Goal: Task Accomplishment & Management: Complete application form

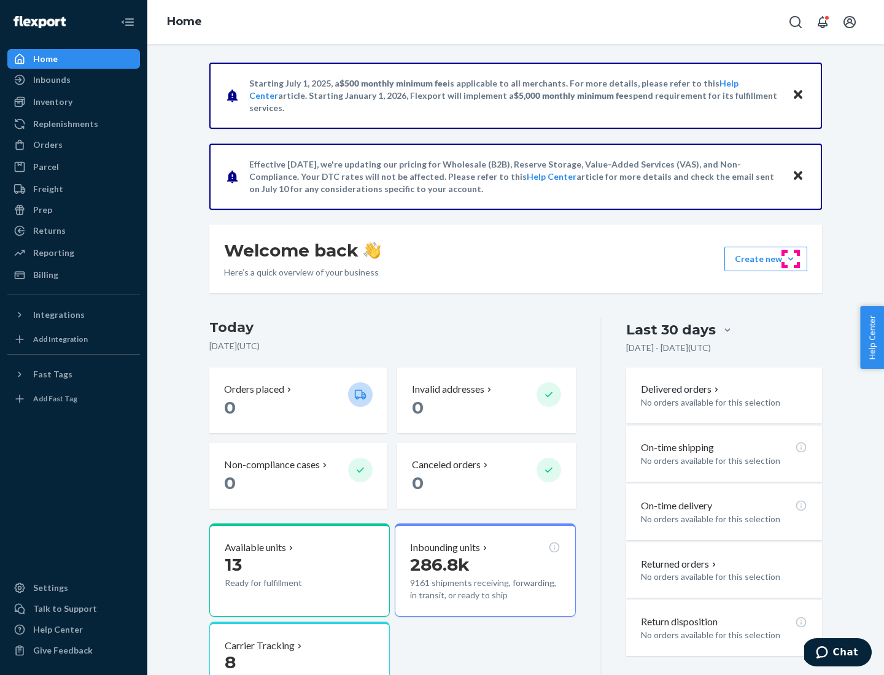
click at [791, 259] on button "Create new Create new inbound Create new order Create new product" at bounding box center [765, 259] width 83 height 25
click at [74, 80] on div "Inbounds" at bounding box center [74, 79] width 130 height 17
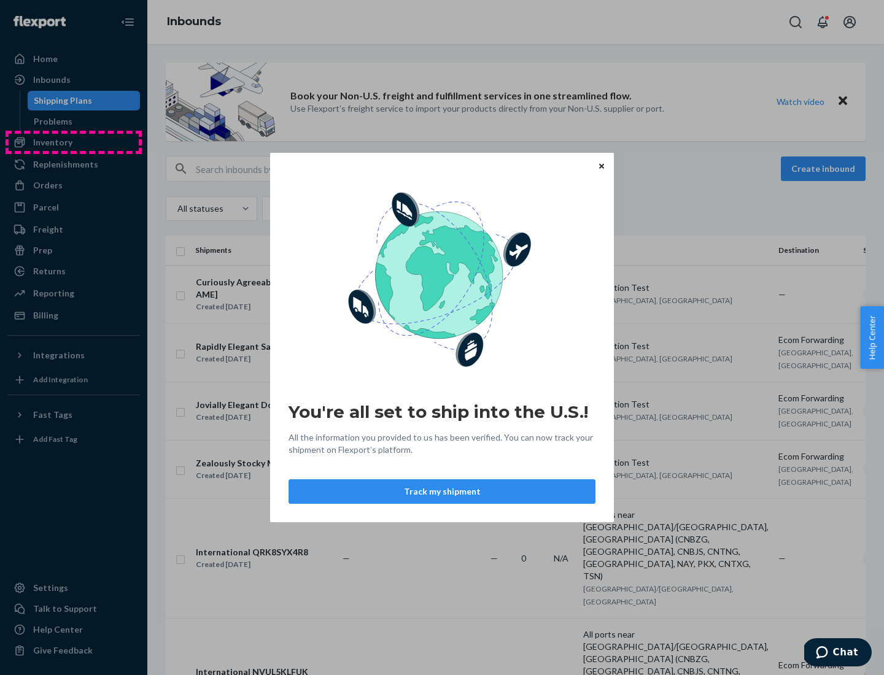
click at [74, 142] on div "You're all set to ship into the U.S.! All the information you provided to us ha…" at bounding box center [442, 337] width 884 height 675
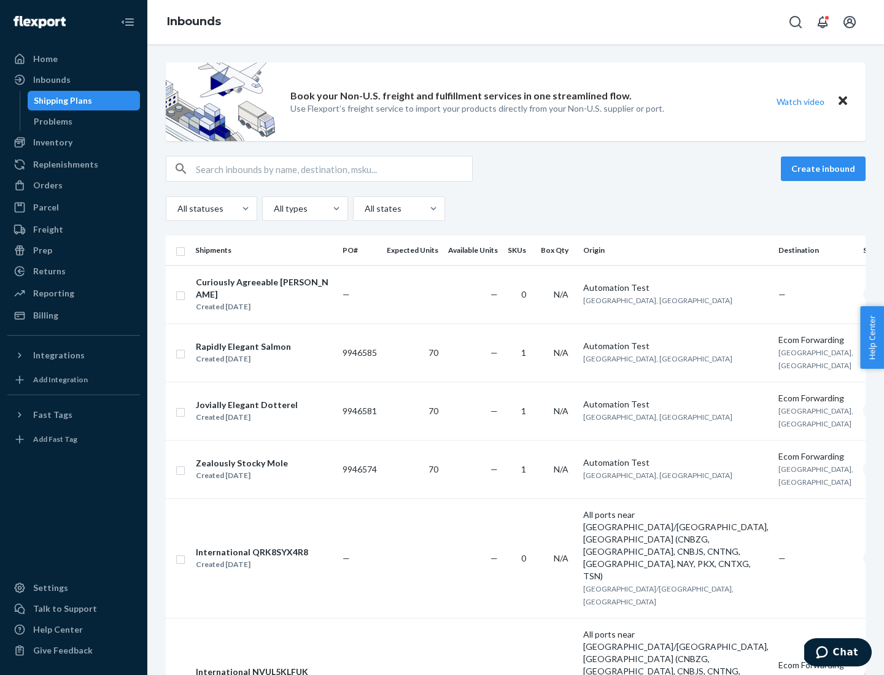
click at [516, 22] on div "Inbounds" at bounding box center [515, 22] width 737 height 44
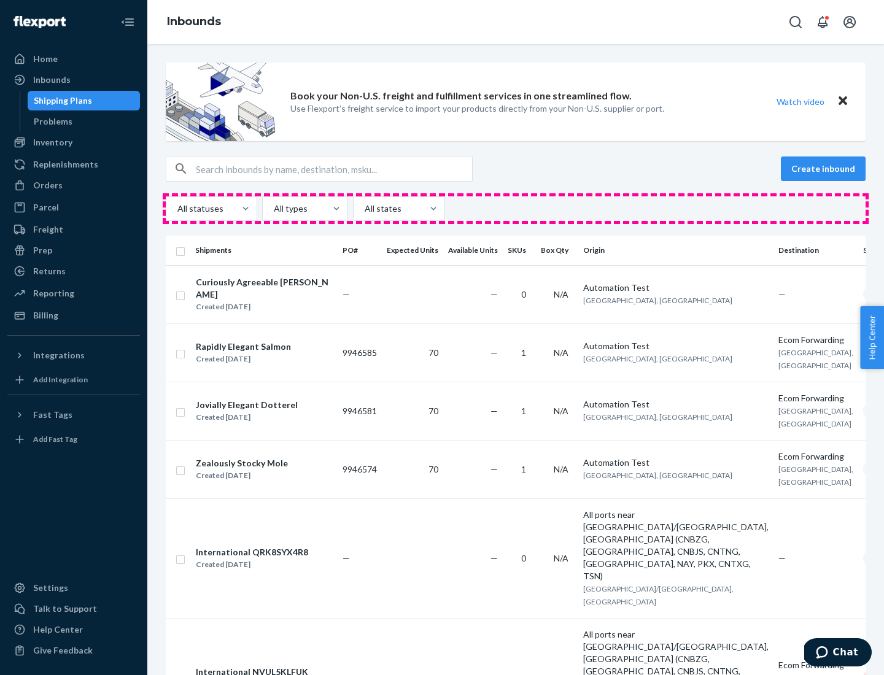
click at [516, 209] on div "All statuses All types All states" at bounding box center [516, 208] width 700 height 25
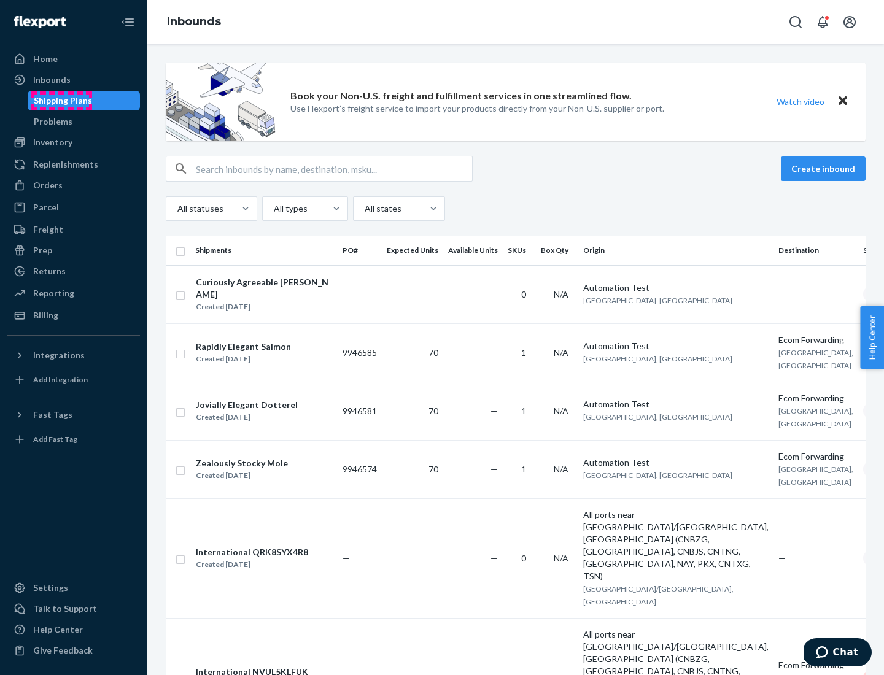
click at [61, 101] on div "Shipping Plans" at bounding box center [63, 101] width 58 height 12
click at [825, 169] on button "Create inbound" at bounding box center [823, 169] width 85 height 25
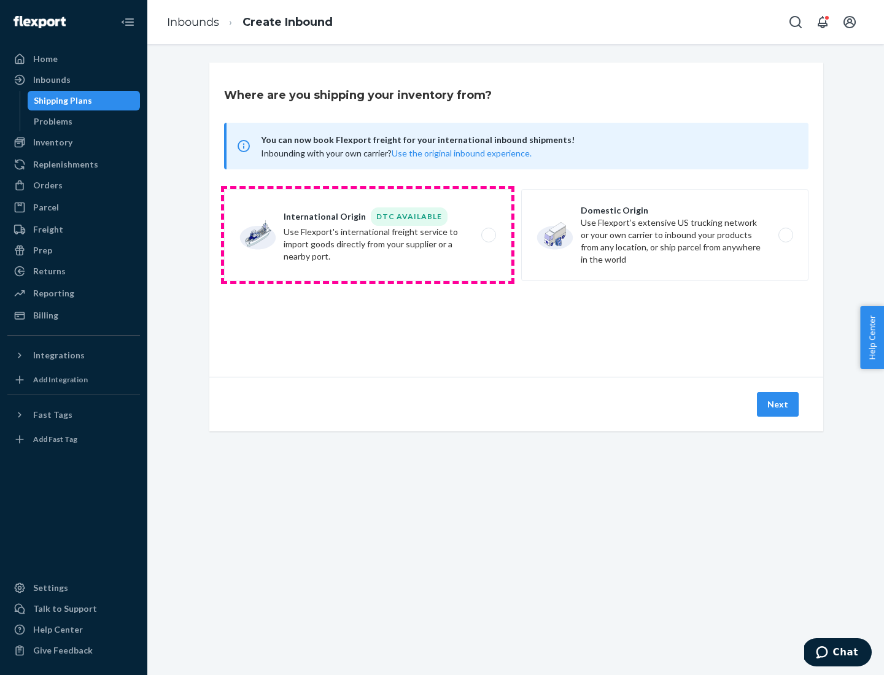
click at [368, 235] on label "International Origin DTC Available Use Flexport's international freight service…" at bounding box center [367, 235] width 287 height 92
click at [488, 235] on input "International Origin DTC Available Use Flexport's international freight service…" at bounding box center [492, 235] width 8 height 8
radio input "true"
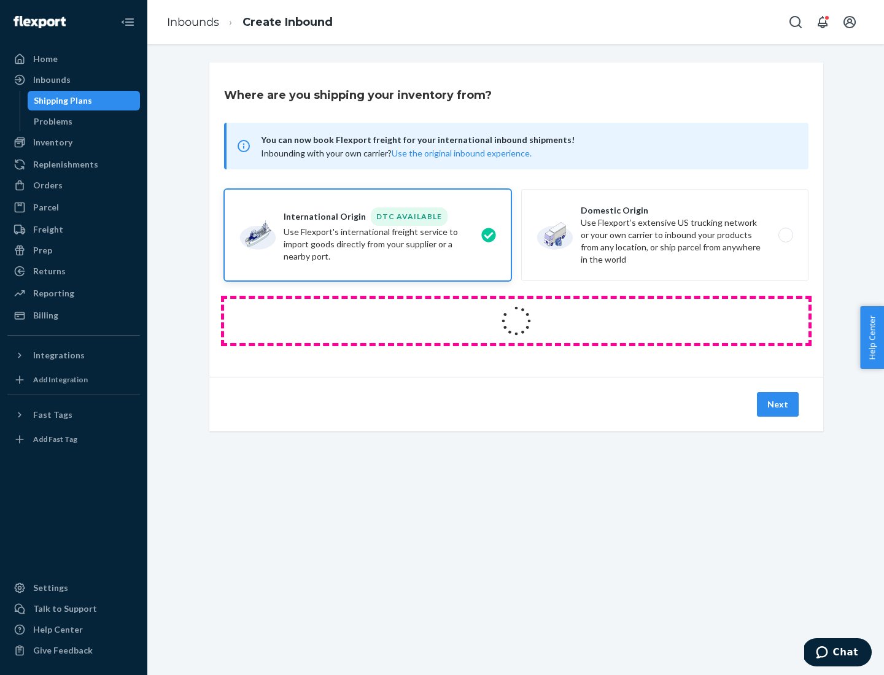
click at [516, 321] on icon at bounding box center [516, 321] width 41 height 41
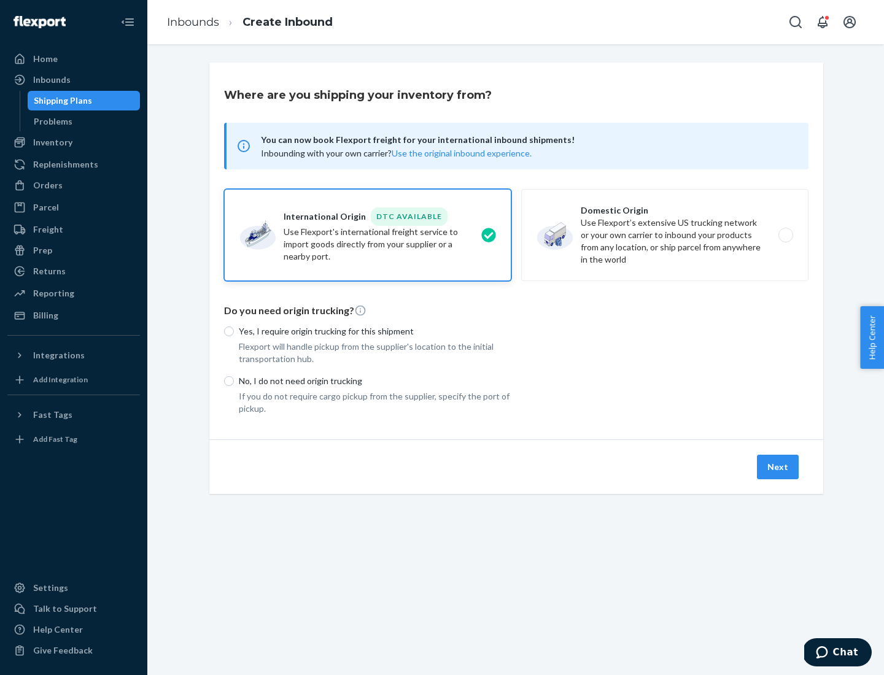
click at [375, 331] on p "Yes, I require origin trucking for this shipment" at bounding box center [375, 331] width 273 height 12
click at [234, 331] on input "Yes, I require origin trucking for this shipment" at bounding box center [229, 332] width 10 height 10
radio input "true"
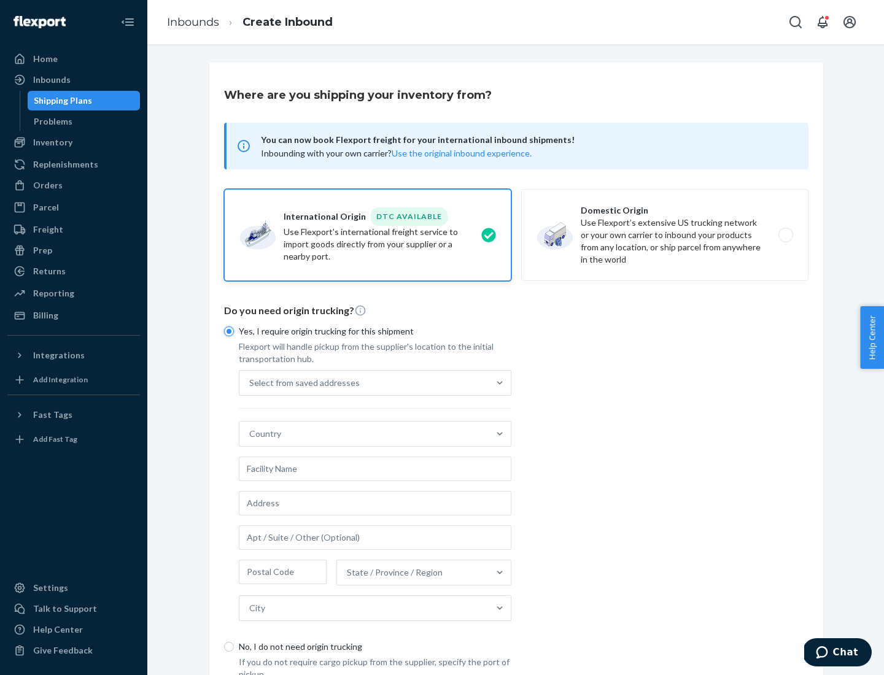
scroll to position [23, 0]
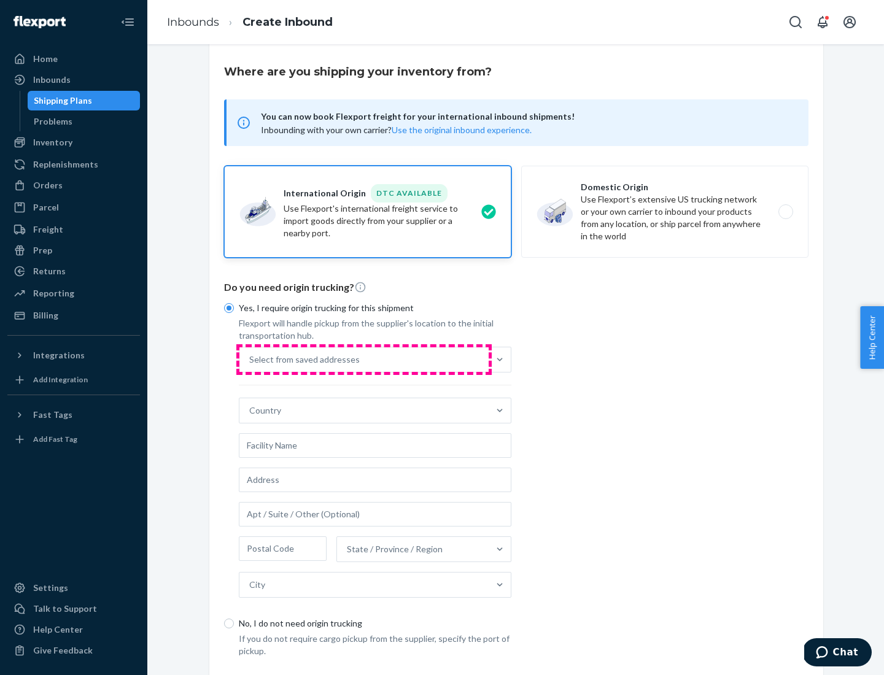
click at [364, 359] on div "Select from saved addresses" at bounding box center [363, 359] width 249 height 25
click at [250, 359] on input "Select from saved addresses" at bounding box center [249, 360] width 1 height 12
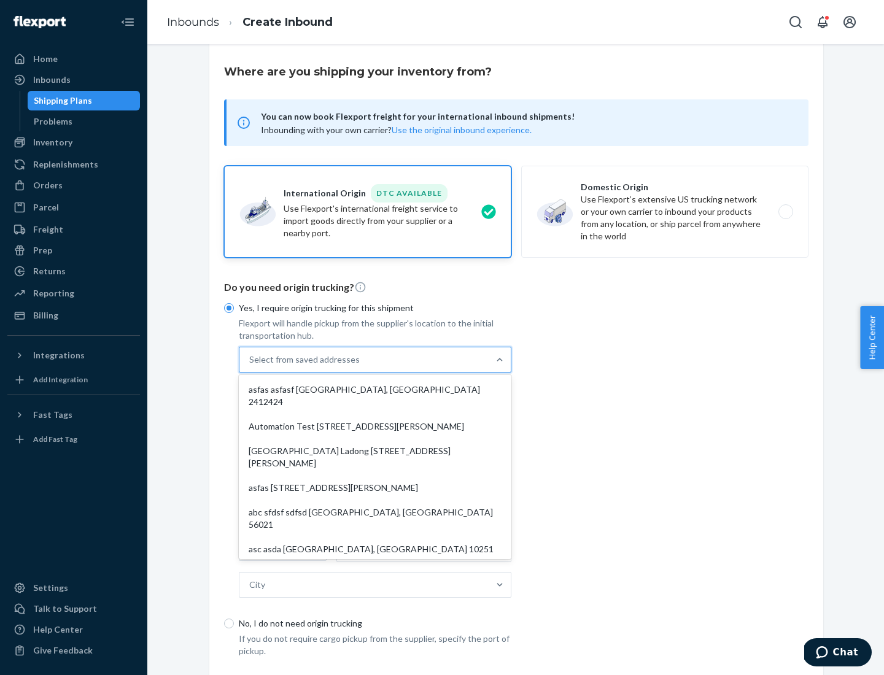
scroll to position [53, 0]
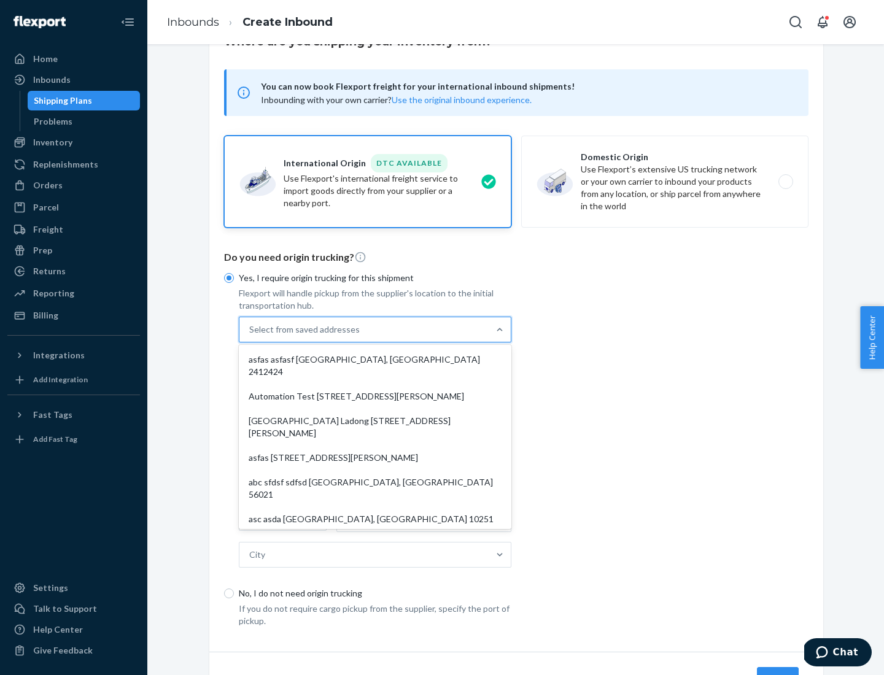
click at [375, 359] on div "asfas asfasf [GEOGRAPHIC_DATA], [GEOGRAPHIC_DATA] 2412424" at bounding box center [375, 365] width 268 height 37
click at [250, 336] on input "option asfas asfasf [GEOGRAPHIC_DATA], [GEOGRAPHIC_DATA] 2412424 focused, 1 of …" at bounding box center [249, 330] width 1 height 12
type input "asfas"
type input "asfasf"
type input "2412424"
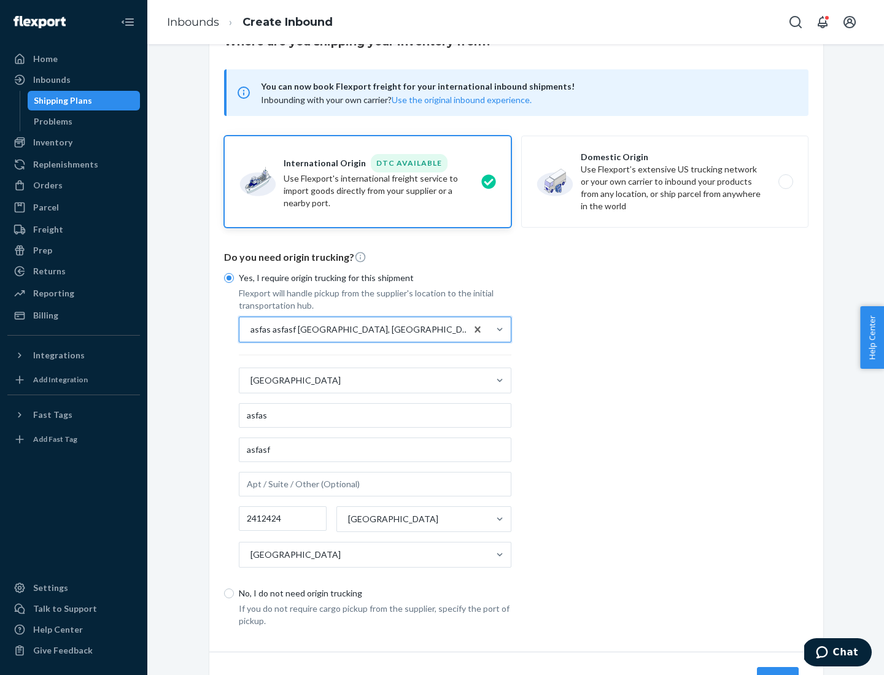
scroll to position [114, 0]
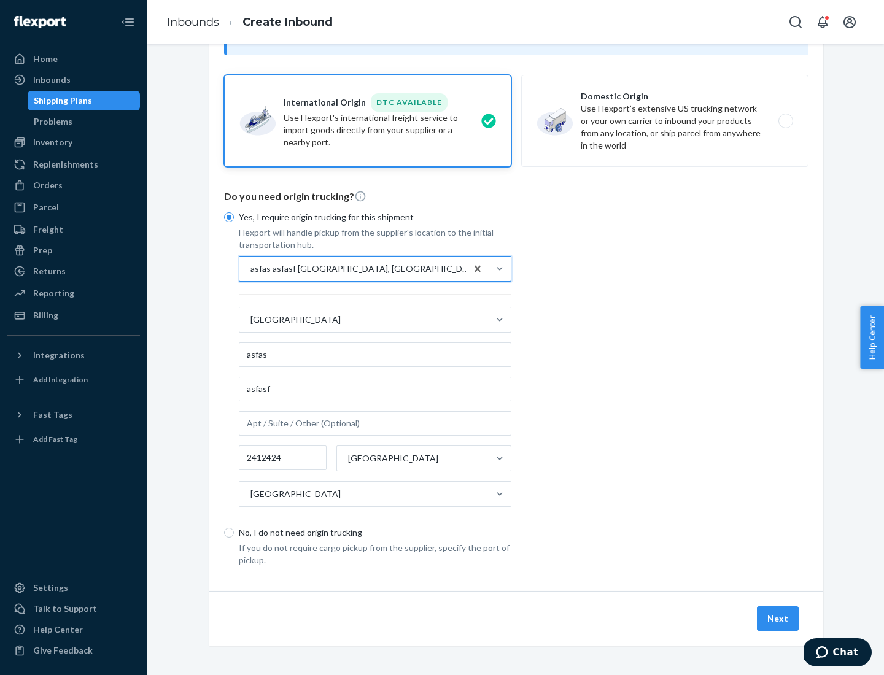
click at [778, 618] on button "Next" at bounding box center [778, 619] width 42 height 25
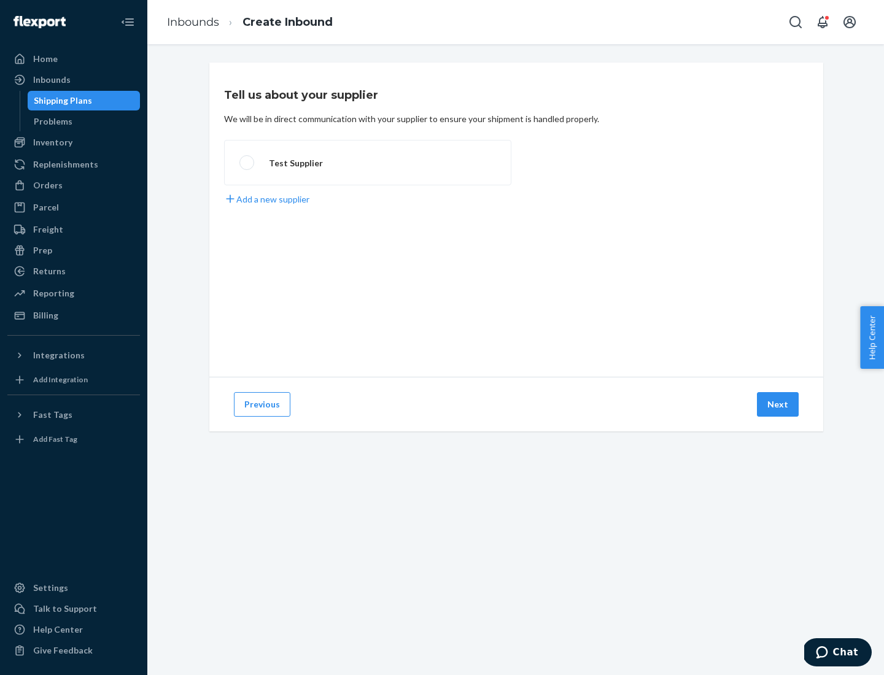
click at [368, 163] on label "Test Supplier" at bounding box center [367, 162] width 287 height 45
click at [247, 163] on input "Test Supplier" at bounding box center [243, 163] width 8 height 8
radio input "true"
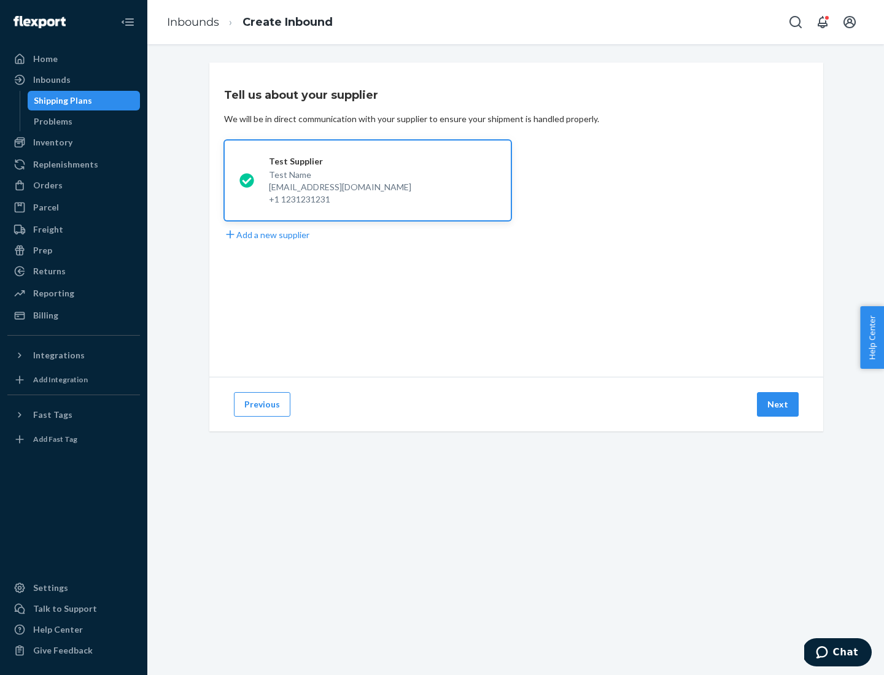
click at [778, 405] on button "Next" at bounding box center [778, 404] width 42 height 25
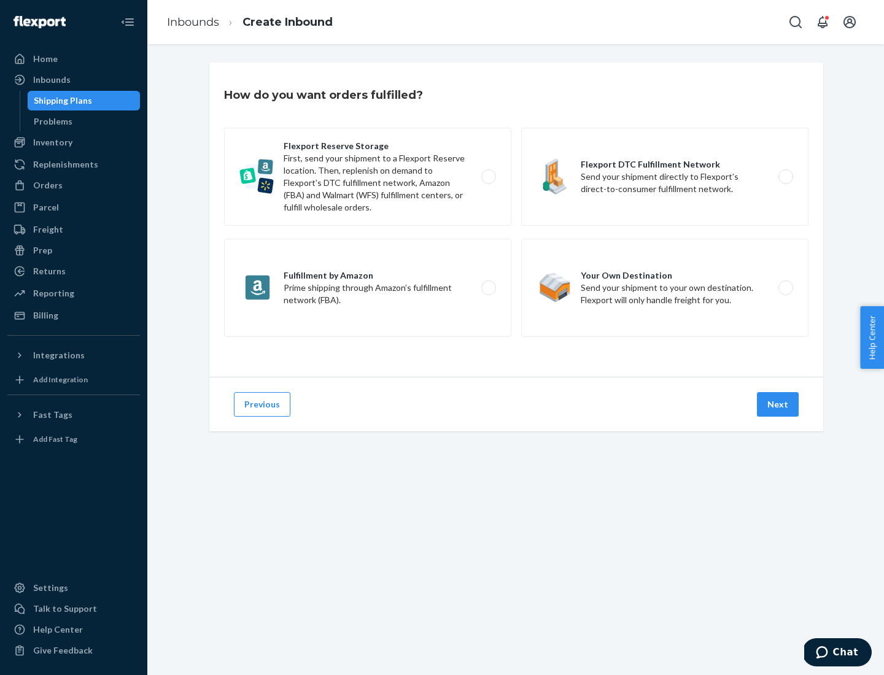
click at [368, 288] on label "Fulfillment by Amazon Prime shipping through Amazon’s fulfillment network (FBA)." at bounding box center [367, 288] width 287 height 98
click at [488, 288] on input "Fulfillment by Amazon Prime shipping through Amazon’s fulfillment network (FBA)." at bounding box center [492, 288] width 8 height 8
radio input "true"
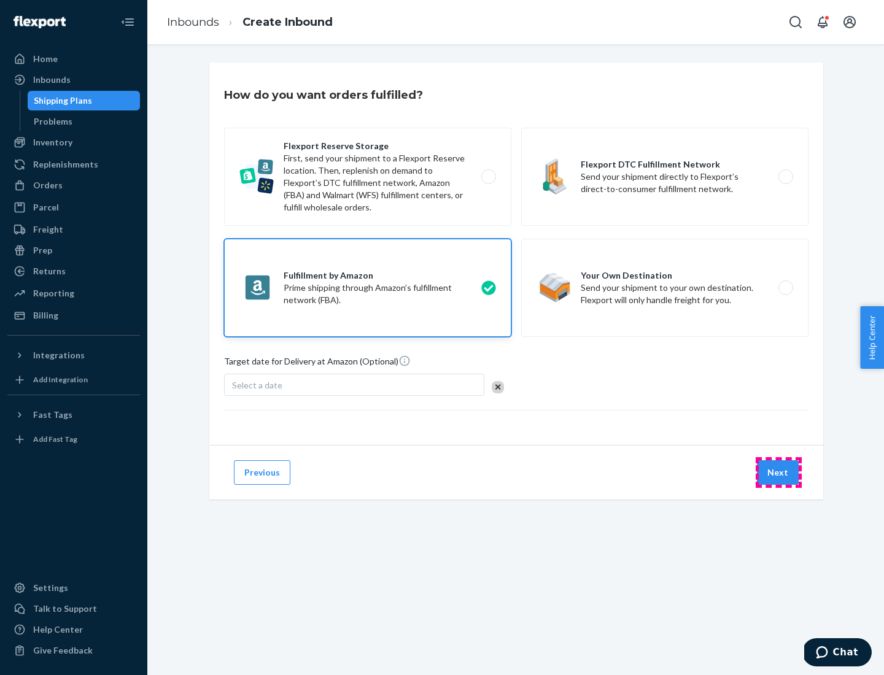
click at [778, 473] on button "Next" at bounding box center [778, 472] width 42 height 25
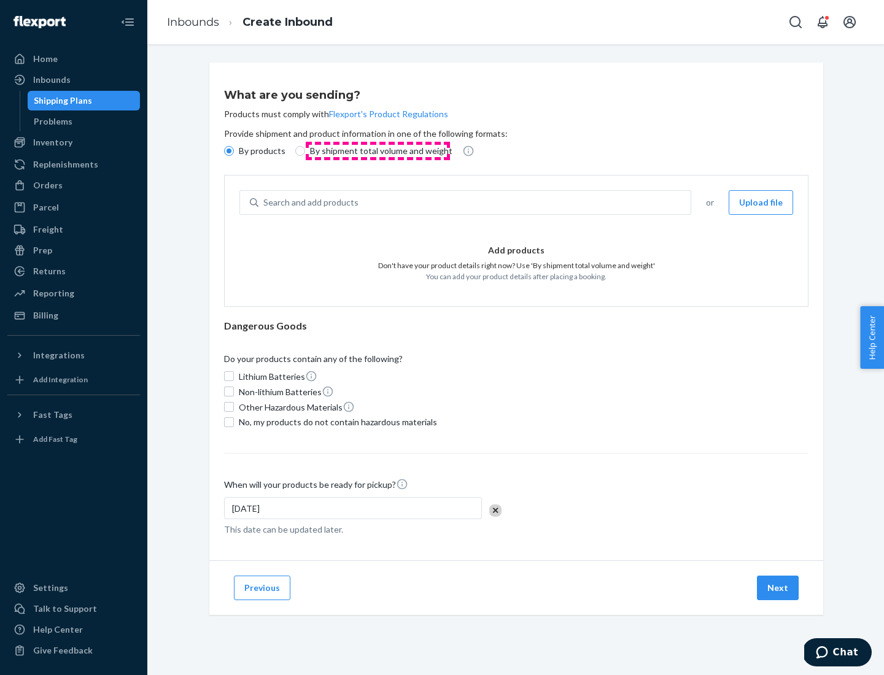
click at [378, 151] on p "By shipment total volume and weight" at bounding box center [381, 151] width 142 height 12
click at [305, 151] on input "By shipment total volume and weight" at bounding box center [300, 151] width 10 height 10
radio input "true"
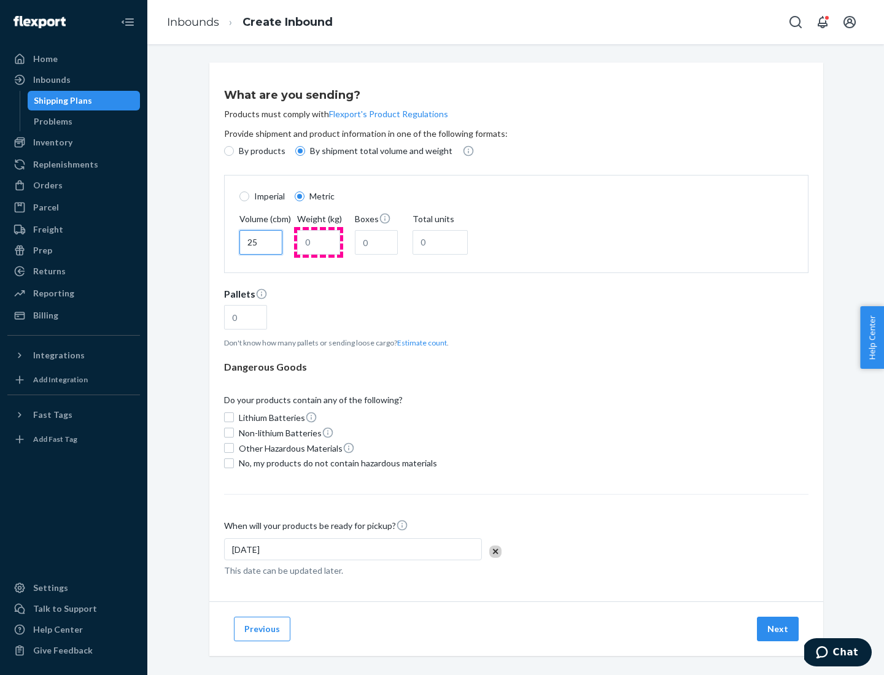
type input "25"
type input "100"
type input "50"
type input "500"
click at [419, 343] on button "Estimate count" at bounding box center [422, 343] width 50 height 10
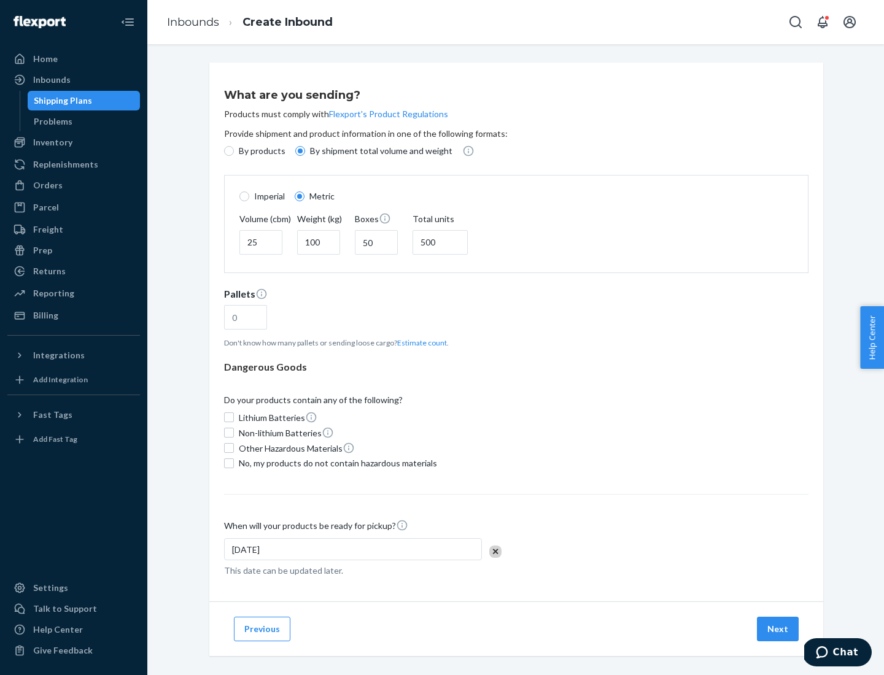
type input "16"
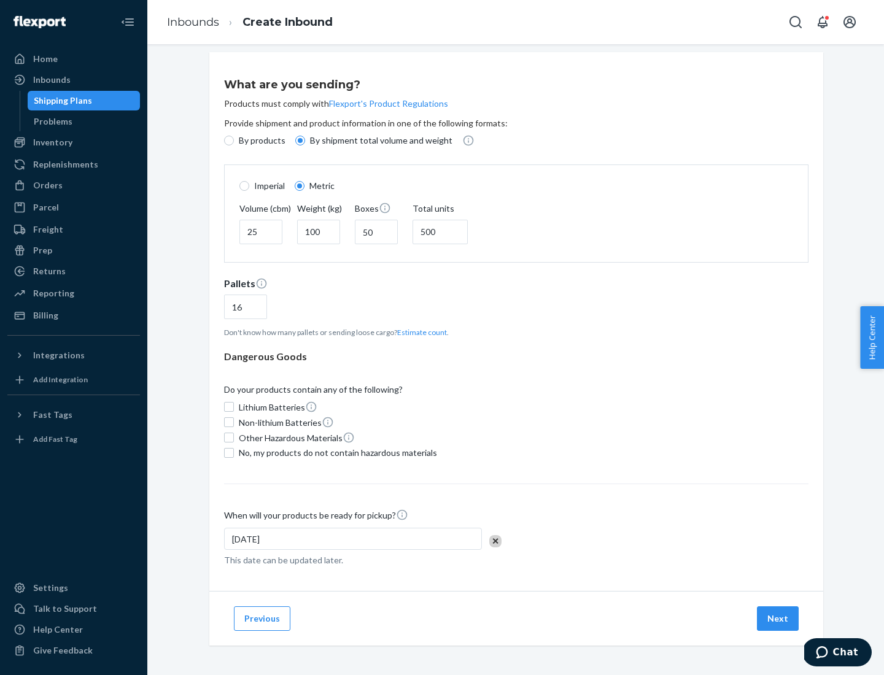
click at [336, 452] on span "No, my products do not contain hazardous materials" at bounding box center [338, 453] width 198 height 12
click at [234, 452] on input "No, my products do not contain hazardous materials" at bounding box center [229, 453] width 10 height 10
checkbox input "true"
click at [778, 618] on button "Next" at bounding box center [778, 619] width 42 height 25
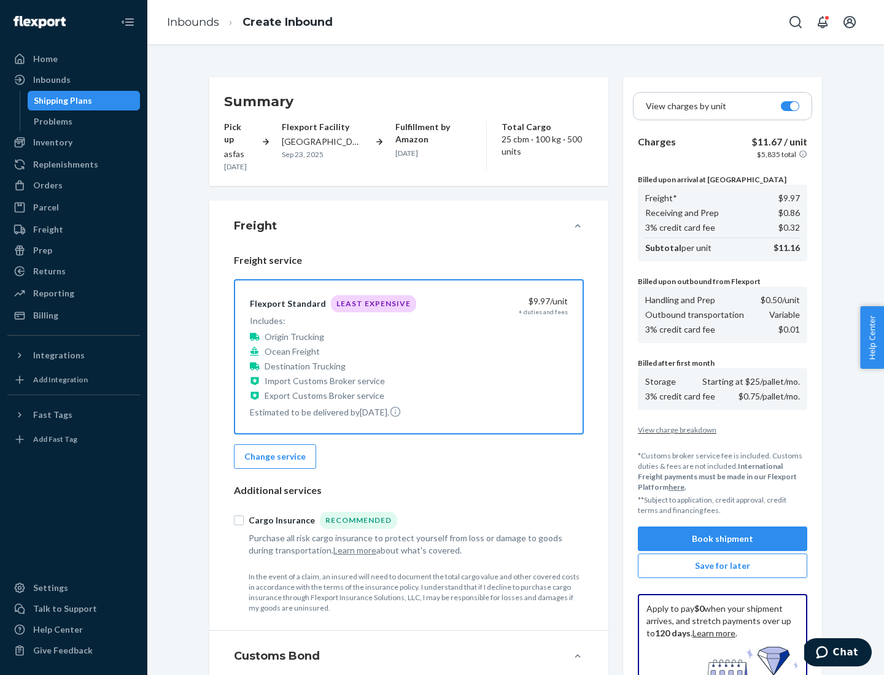
scroll to position [179, 0]
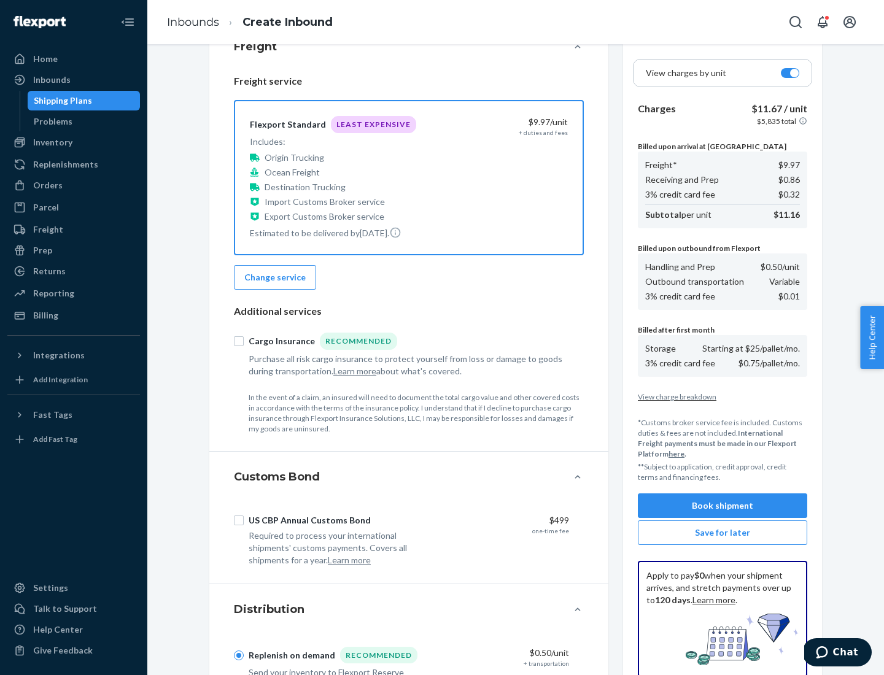
click at [723, 506] on button "Book shipment" at bounding box center [722, 506] width 169 height 25
